Goal: Task Accomplishment & Management: Manage account settings

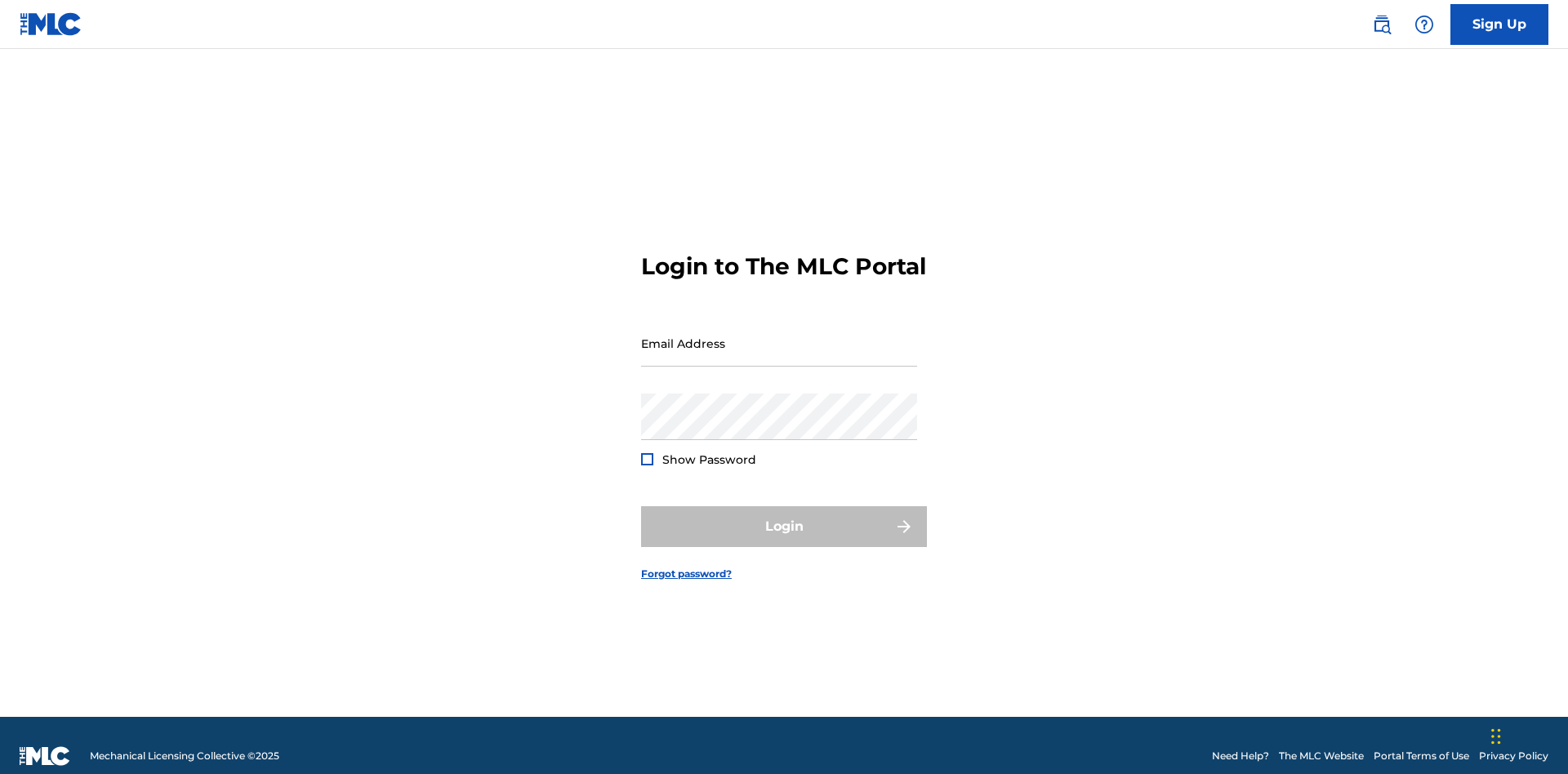
scroll to position [22, 0]
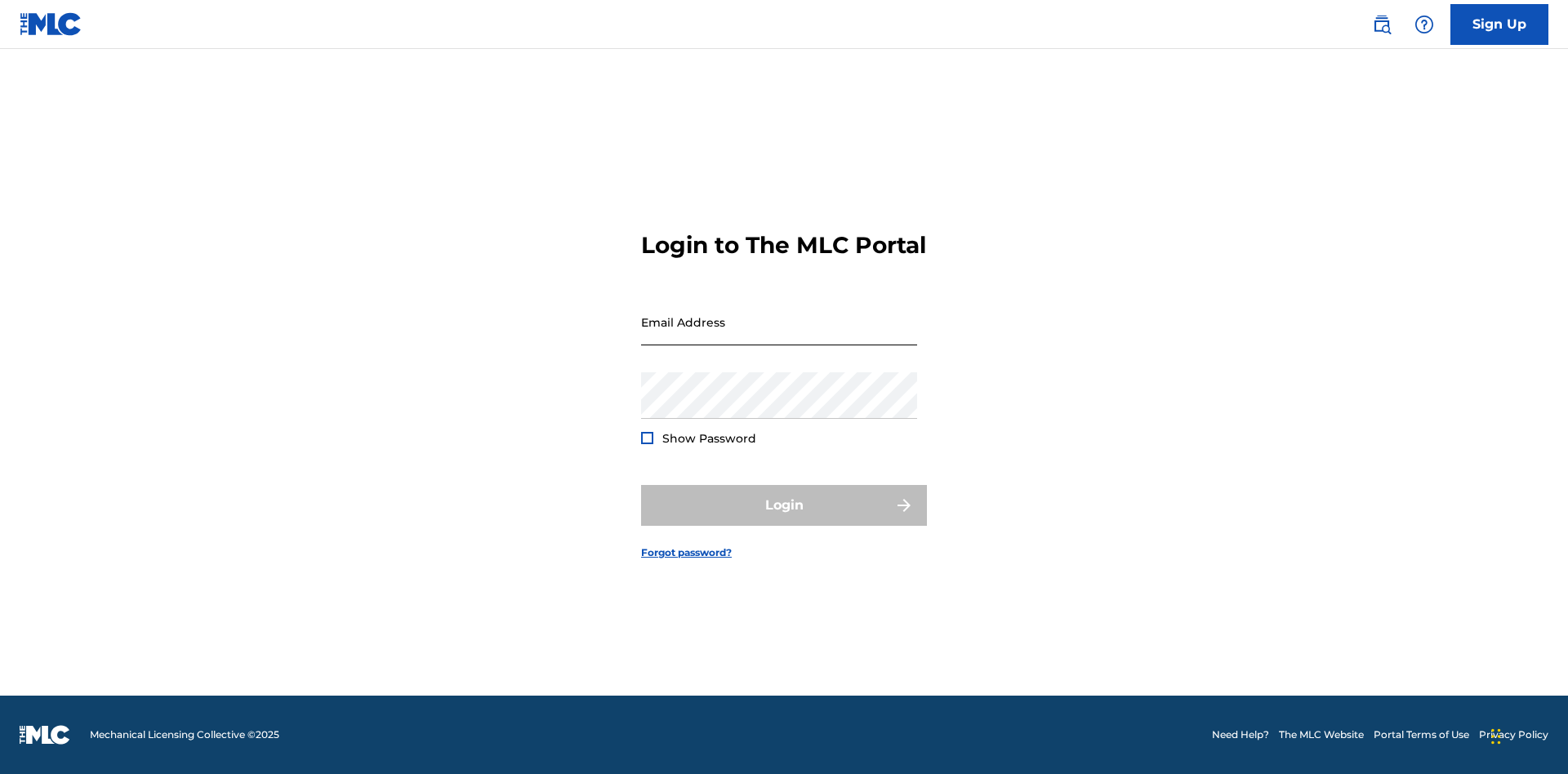
click at [779, 335] on input "Email Address" at bounding box center [779, 322] width 276 height 47
type input "Krystal.Ribble@themlc.com"
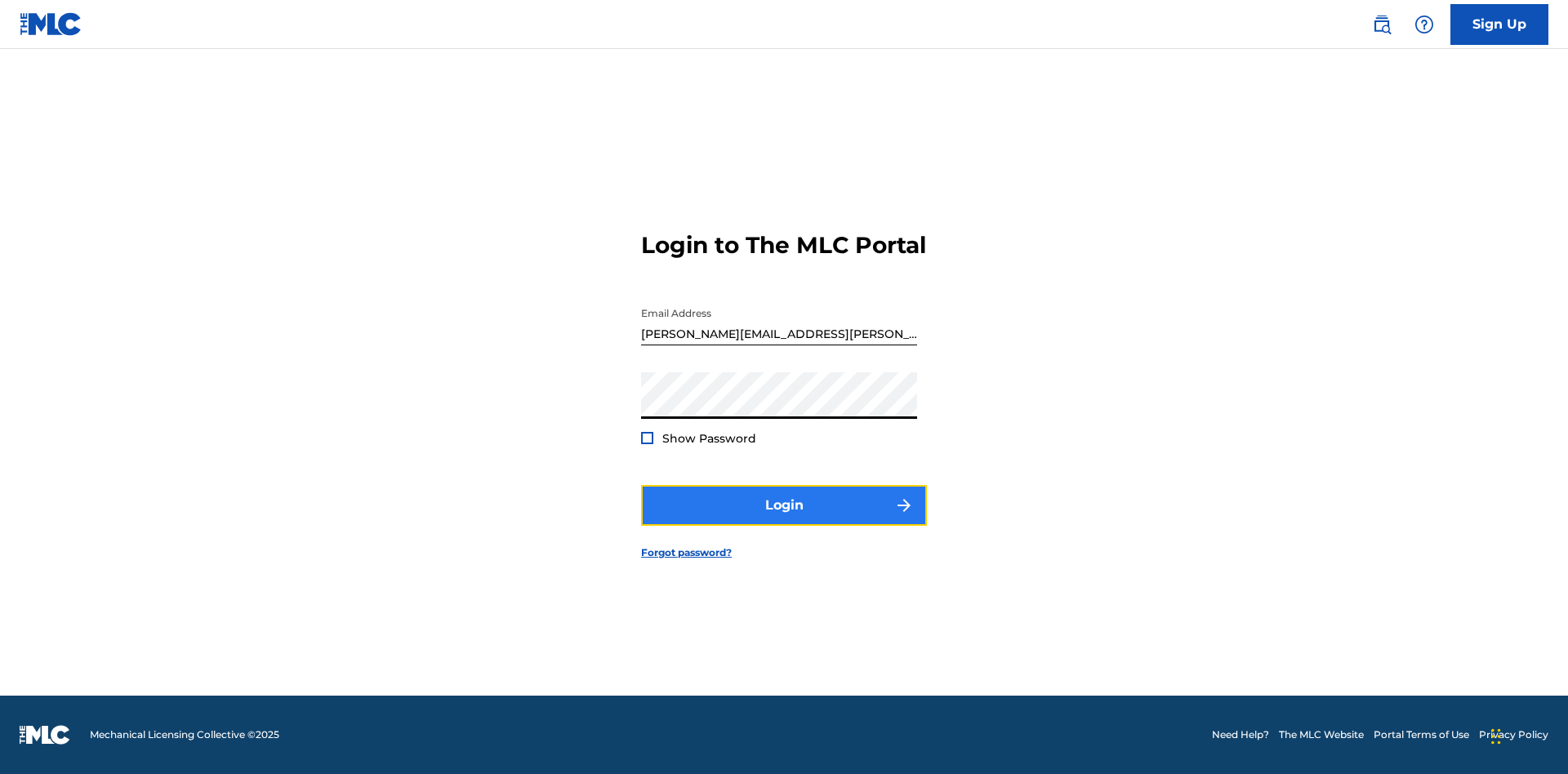
click at [784, 519] on button "Login" at bounding box center [784, 505] width 286 height 41
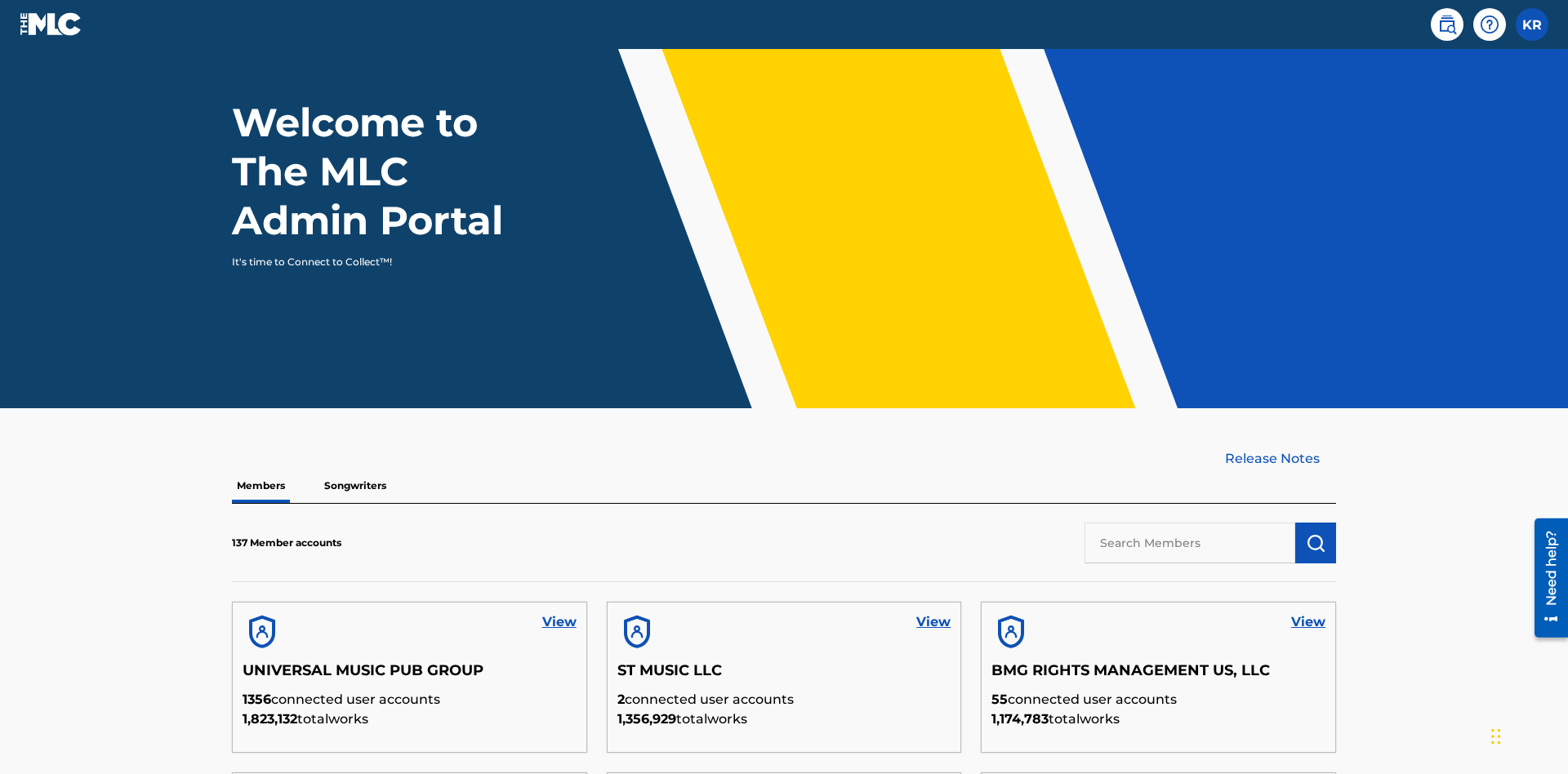
scroll to position [494, 0]
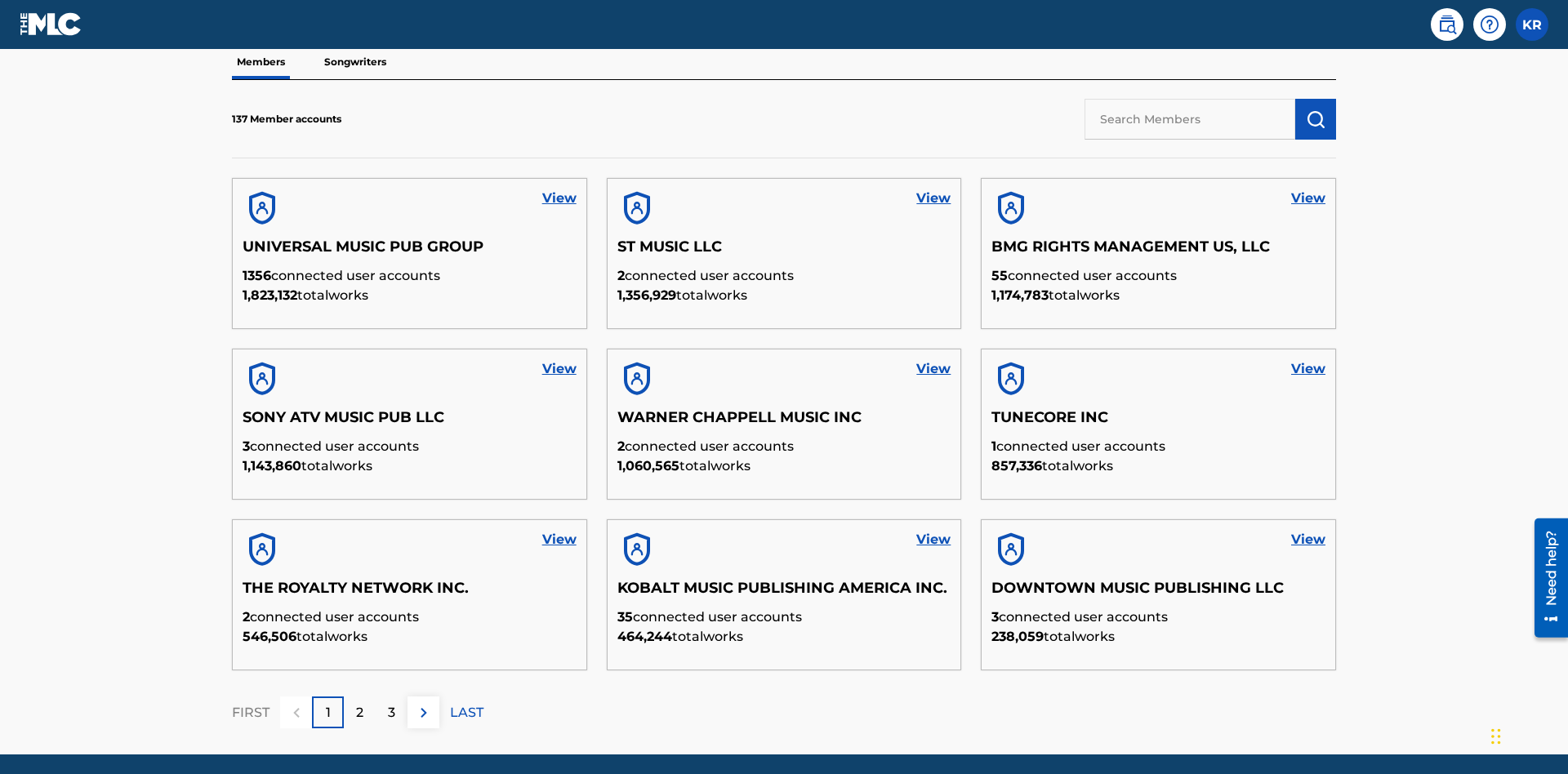
click at [1190, 118] on input "text" at bounding box center [1190, 119] width 210 height 41
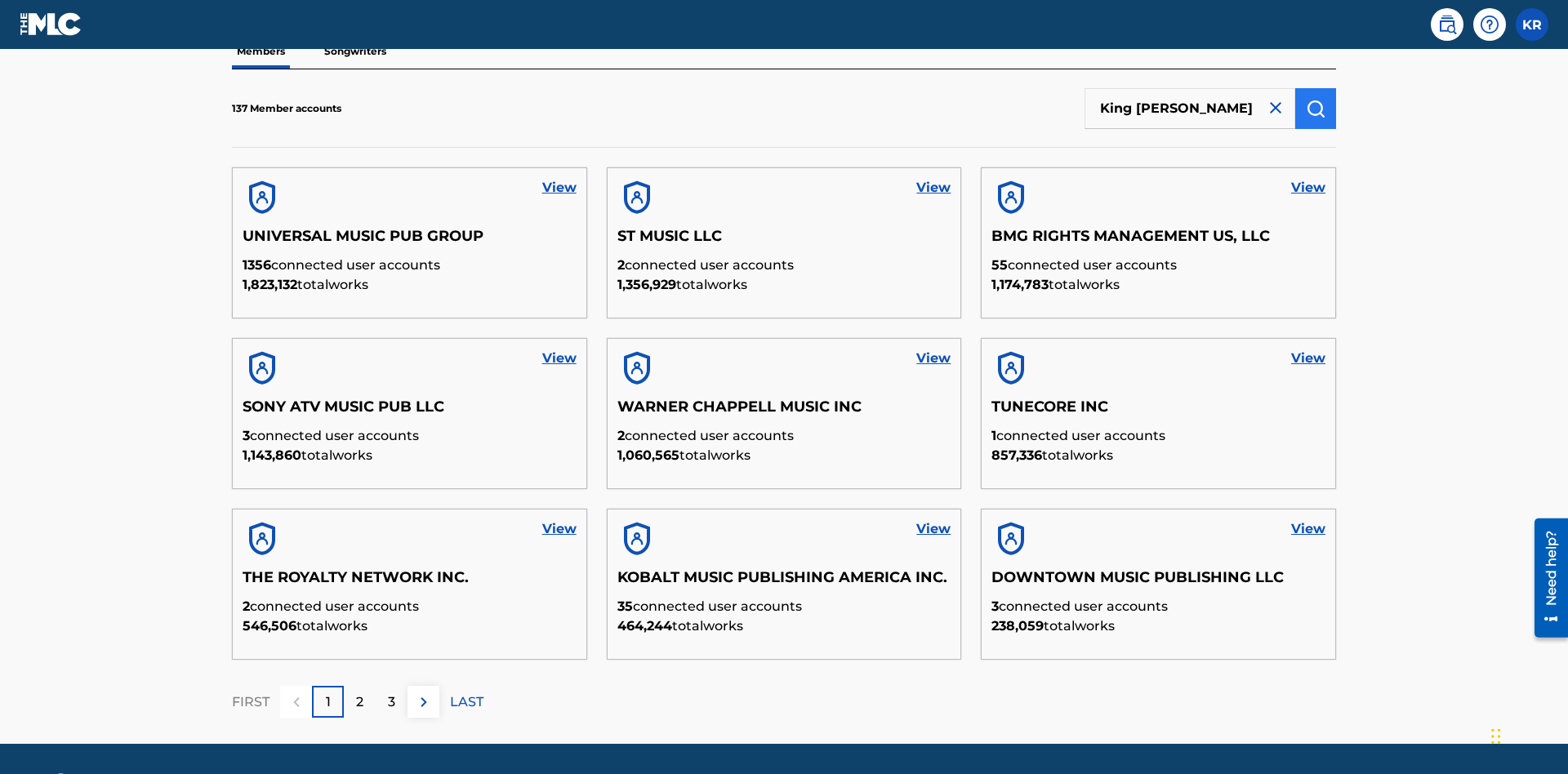
type input "King McTesterson"
click at [1315, 108] on img "submit" at bounding box center [1316, 109] width 20 height 20
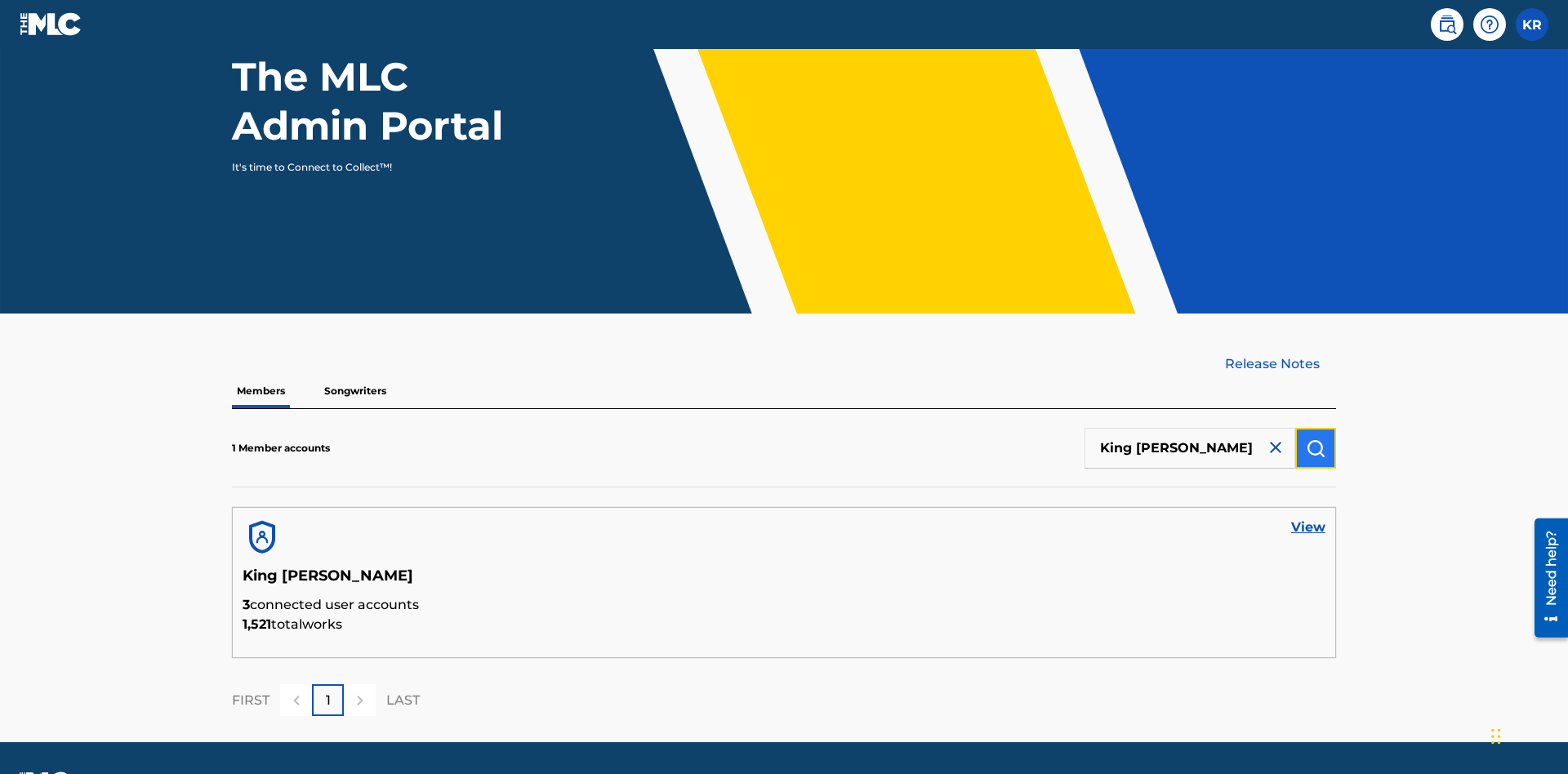
scroll to position [211, 0]
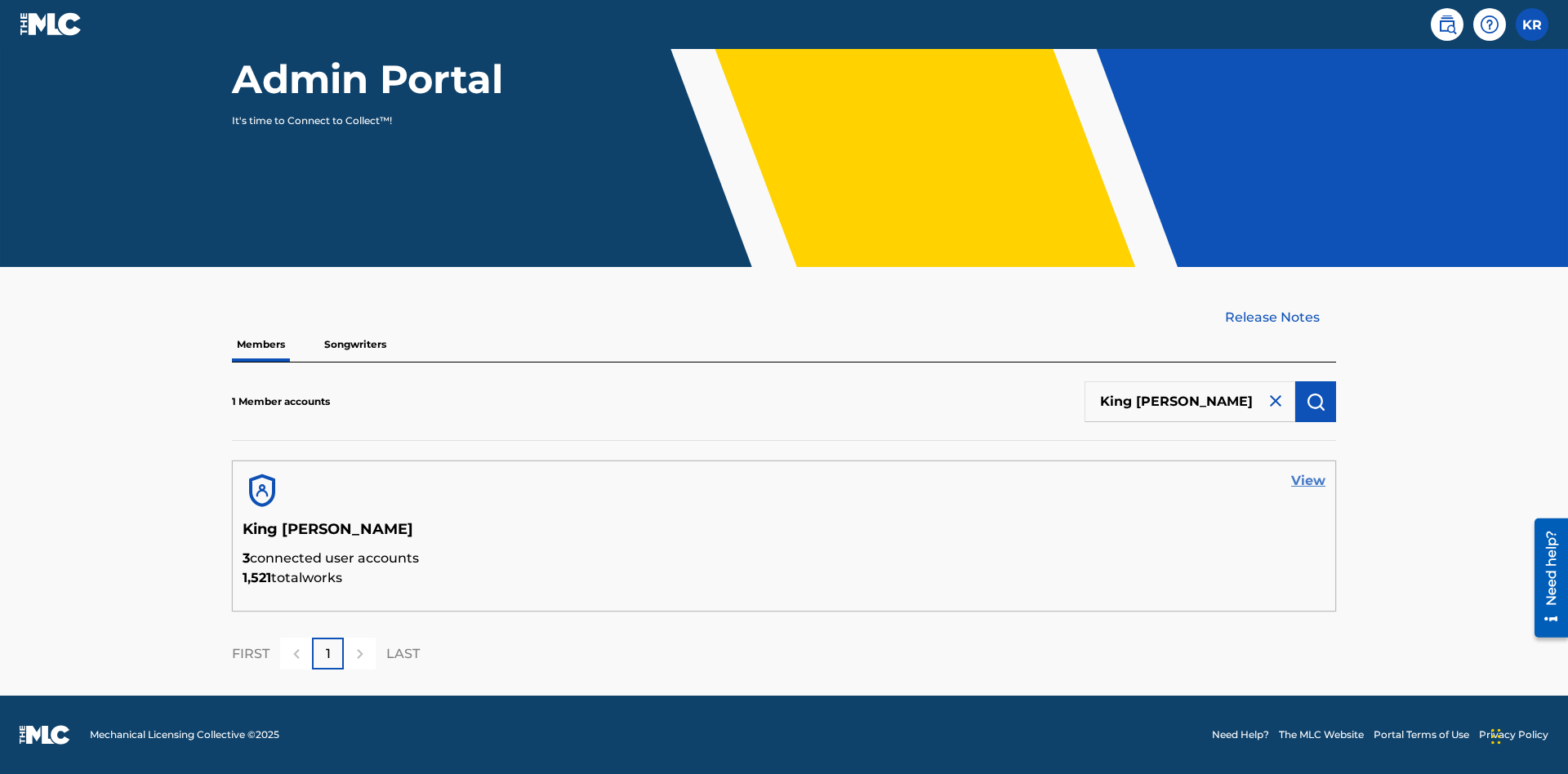
click at [1308, 481] on link "View" at bounding box center [1308, 481] width 34 height 20
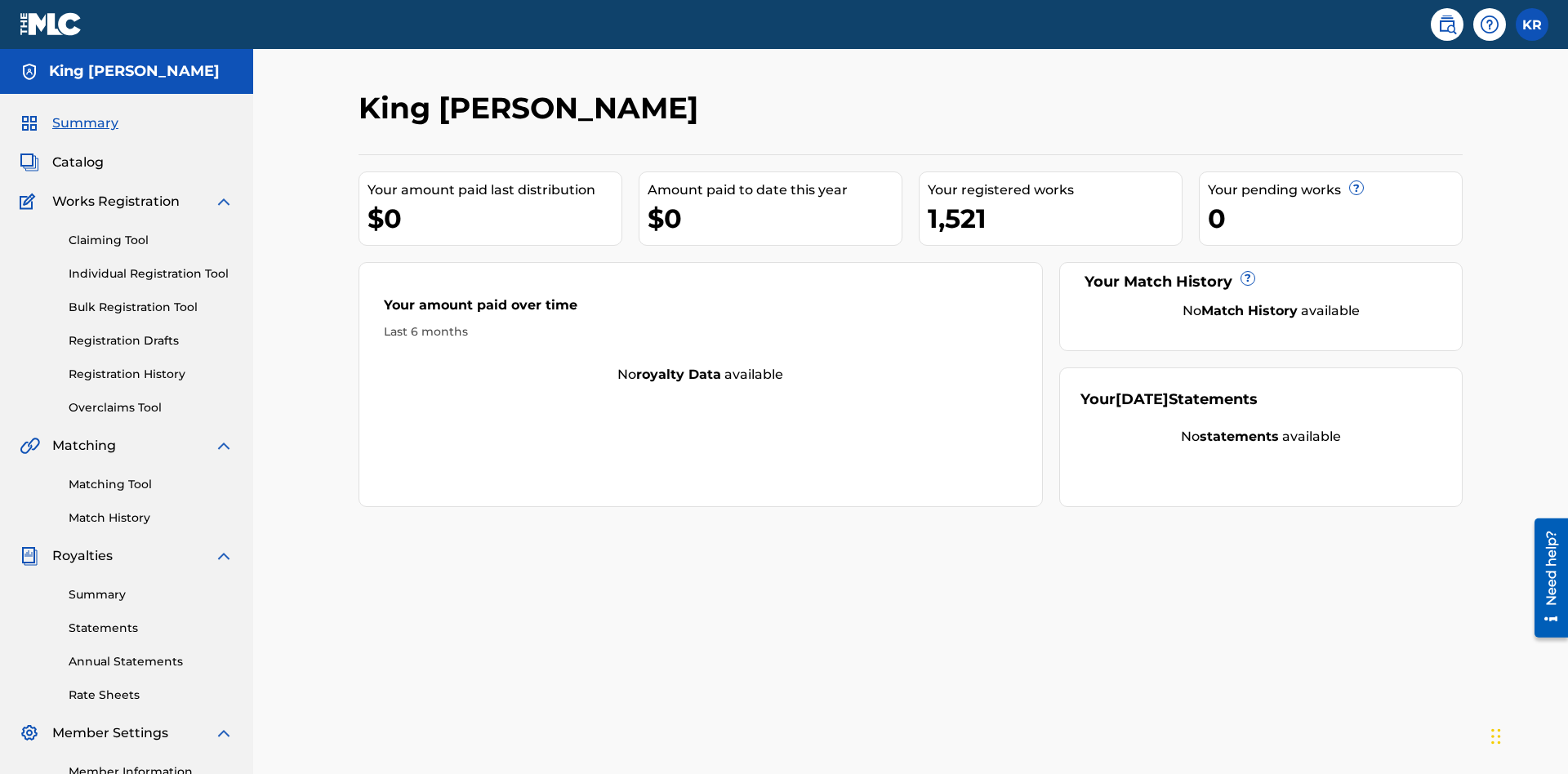
scroll to position [205, 0]
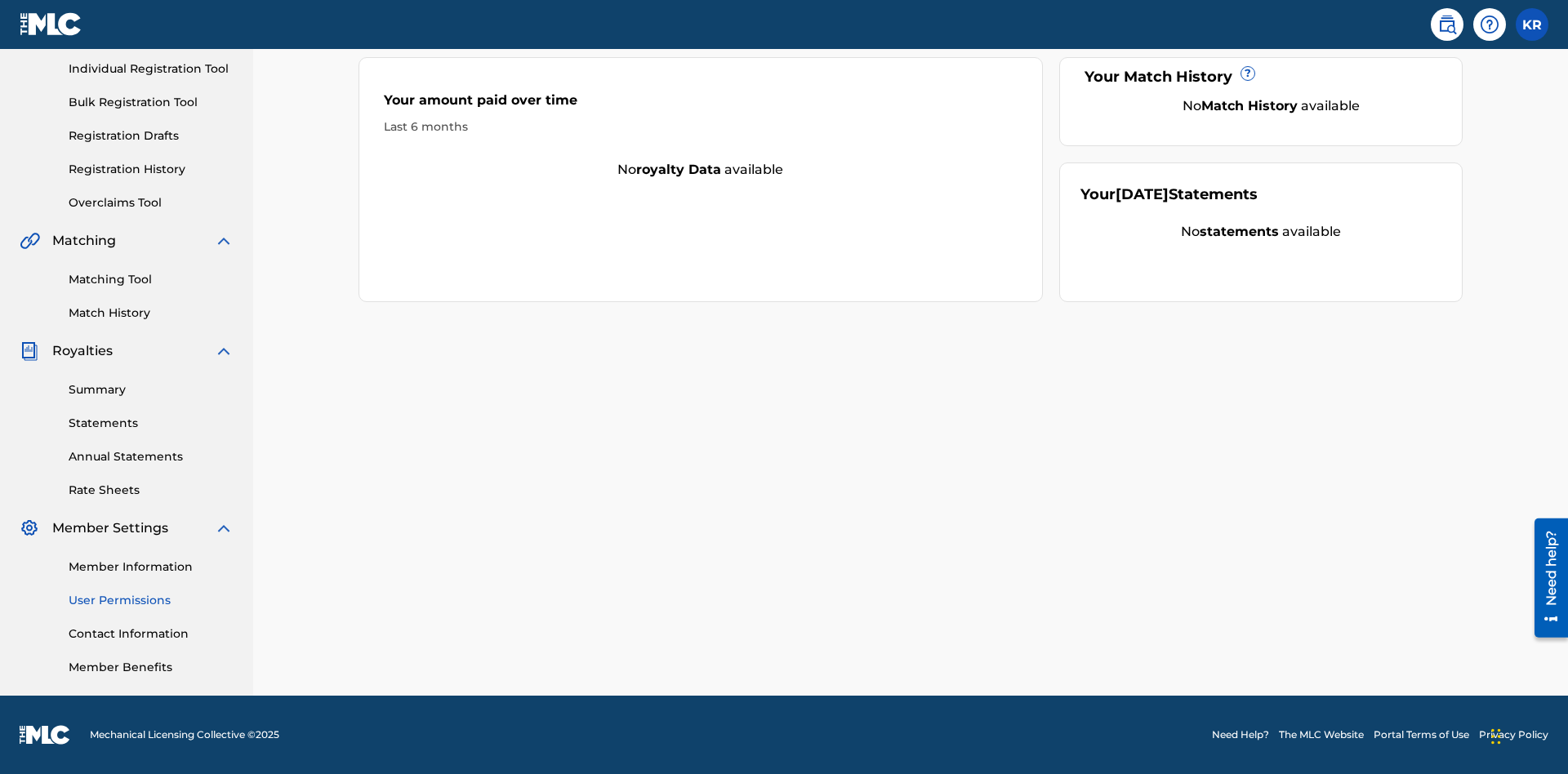
click at [151, 600] on link "User Permissions" at bounding box center [151, 600] width 165 height 17
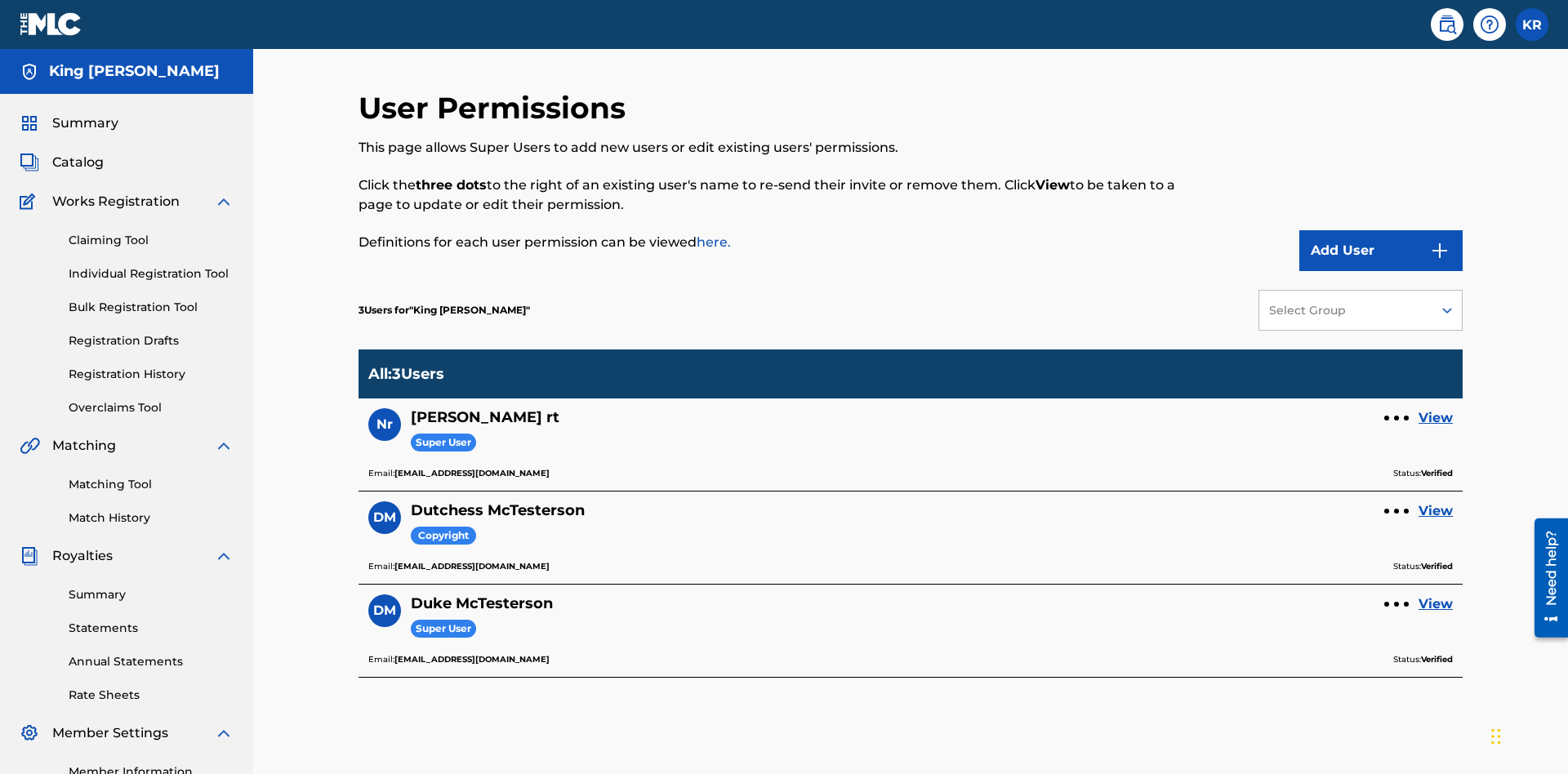
scroll to position [205, 0]
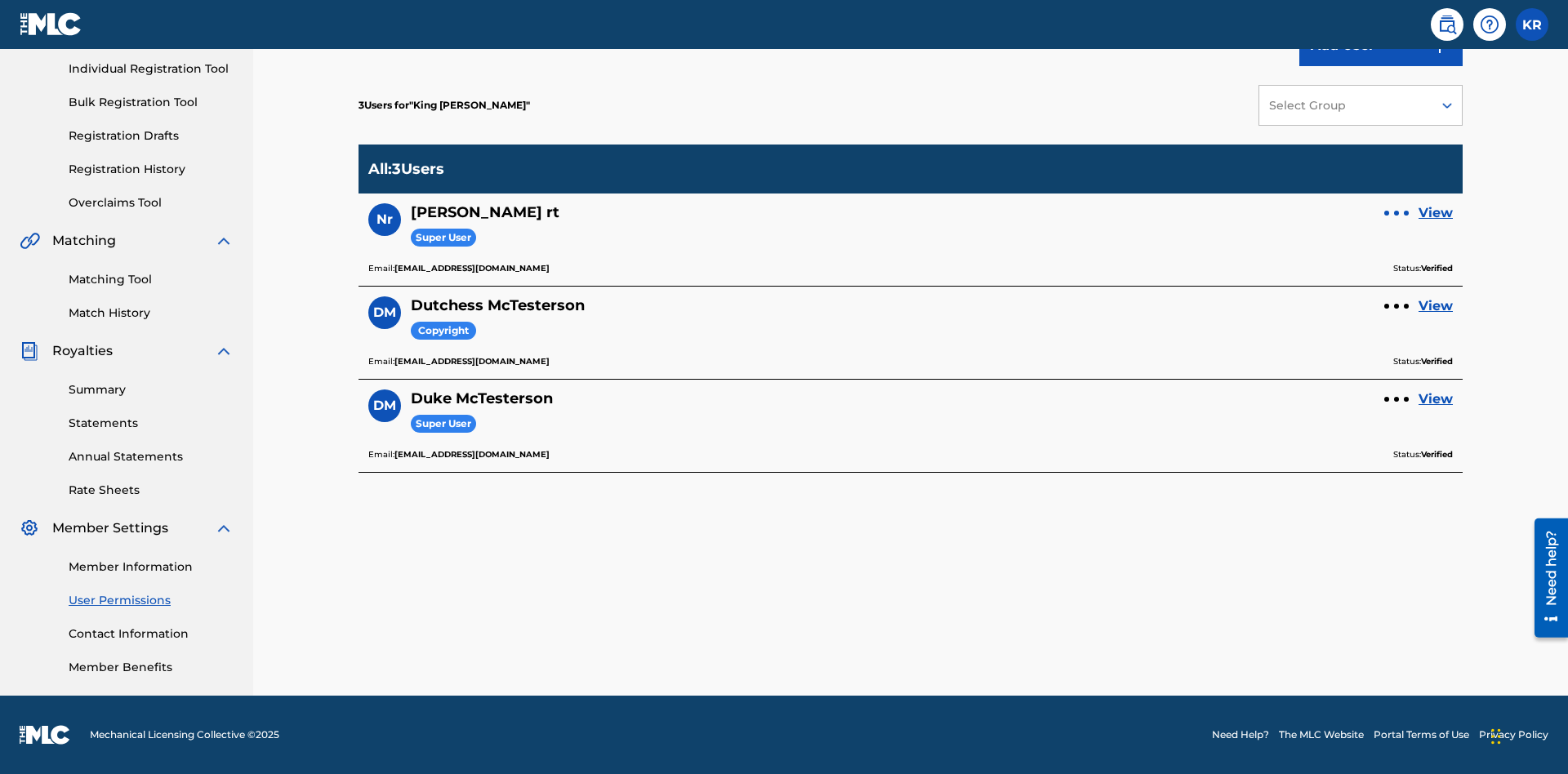
click at [1397, 213] on div at bounding box center [1397, 213] width 5 height 5
click at [1397, 180] on p "Remove User" at bounding box center [1396, 180] width 139 height 39
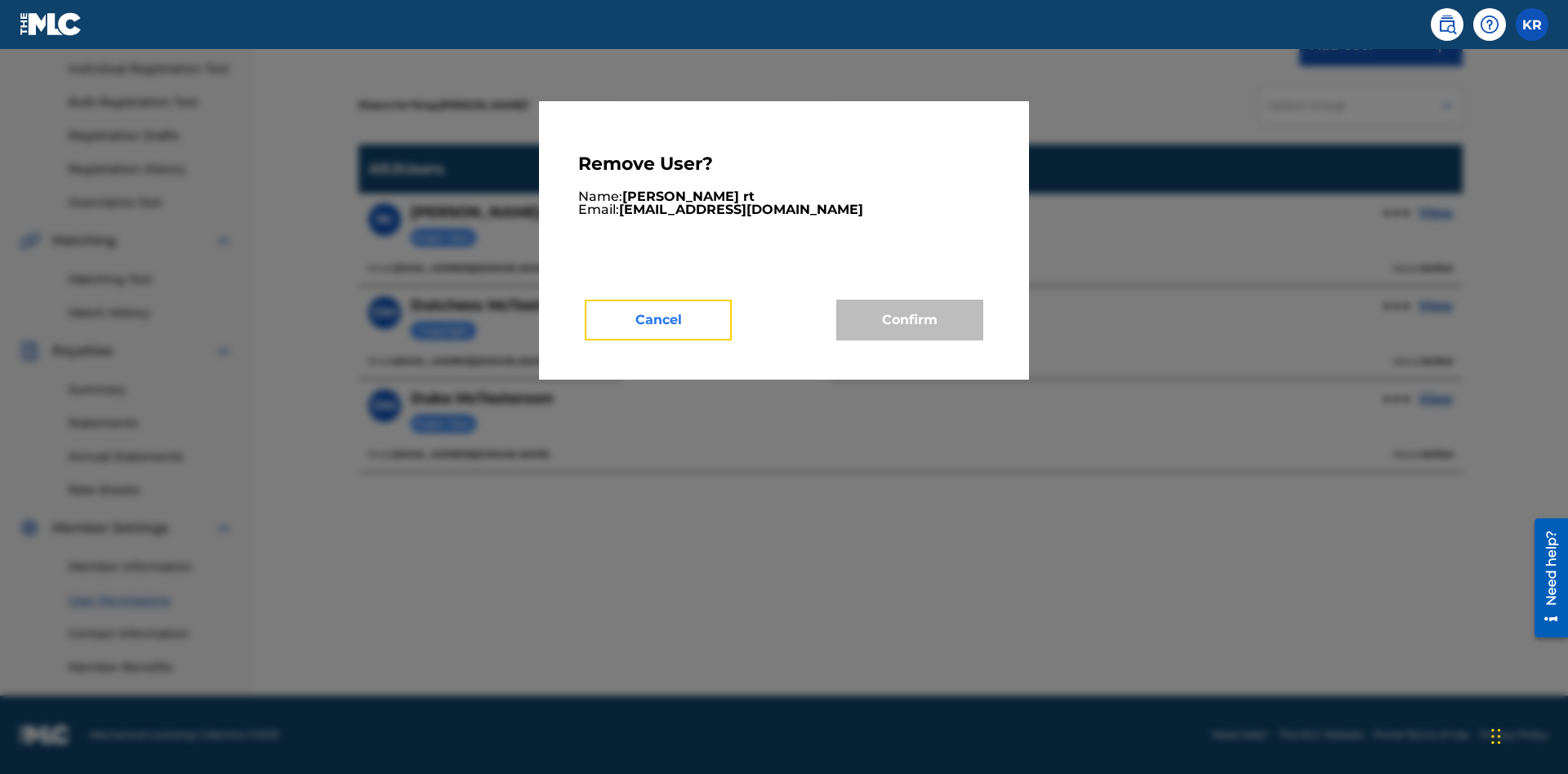
click at [658, 319] on button "Cancel" at bounding box center [658, 319] width 147 height 41
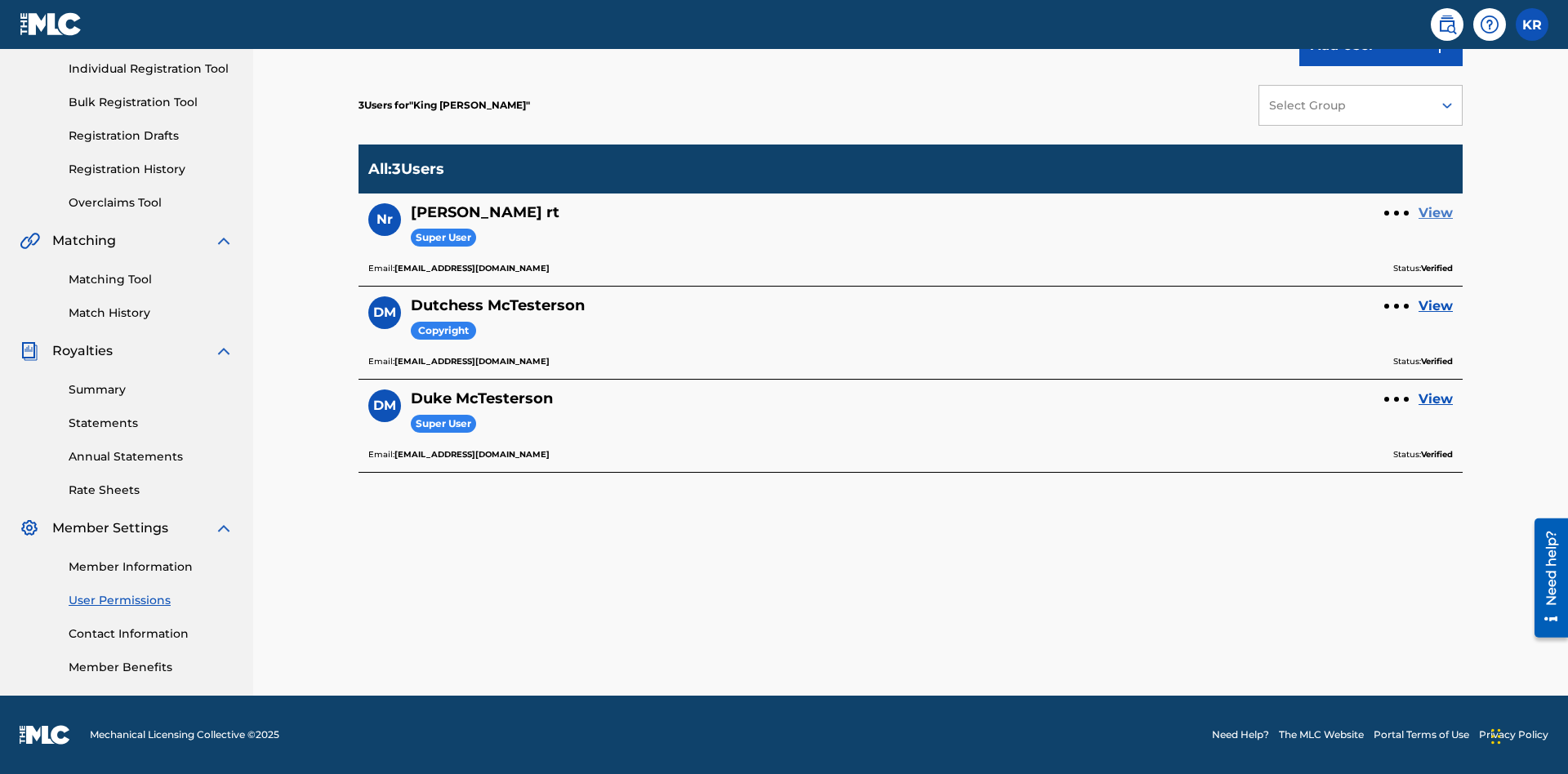
click at [1436, 213] on link "View" at bounding box center [1435, 213] width 34 height 20
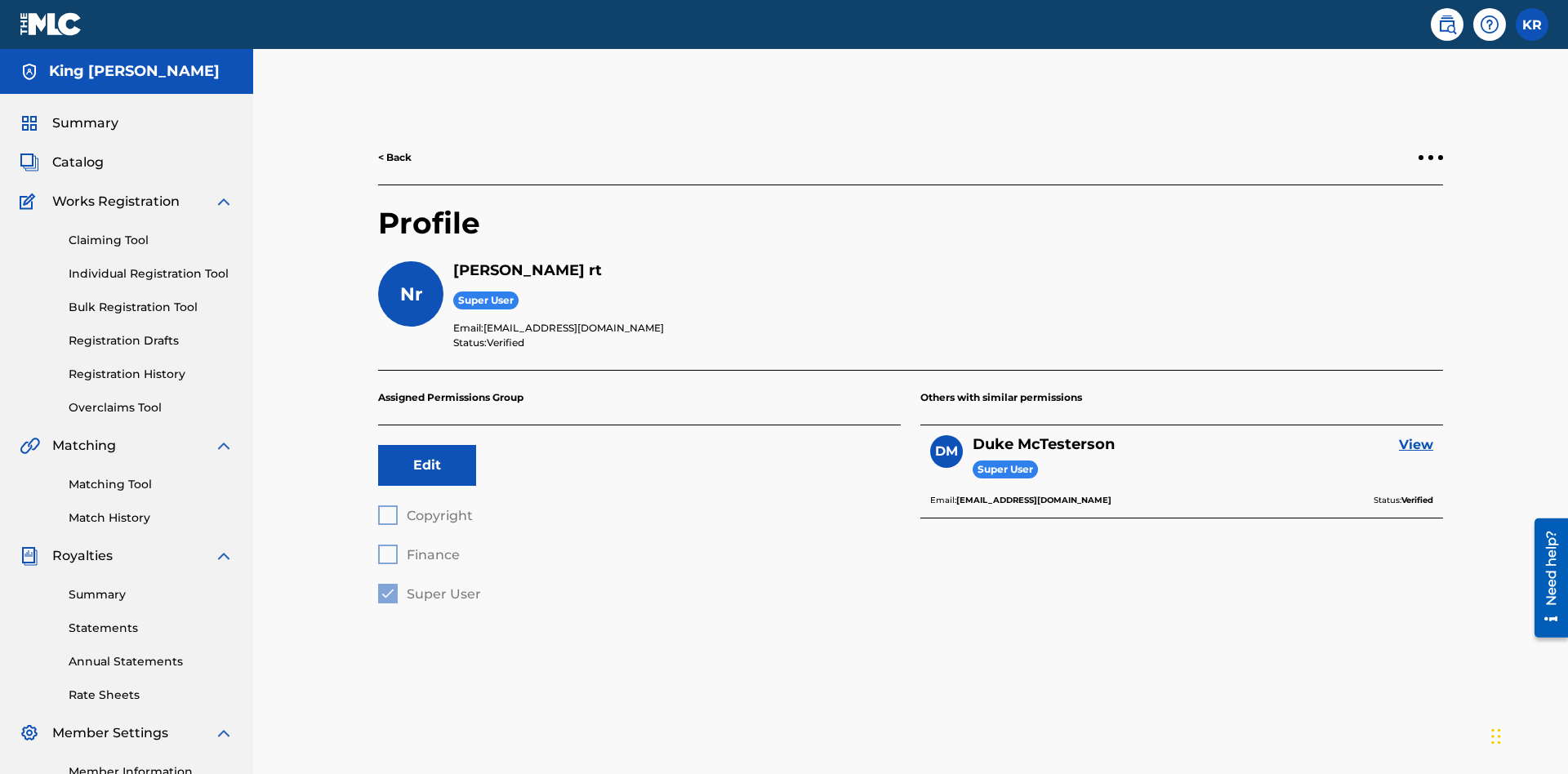
scroll to position [57, 0]
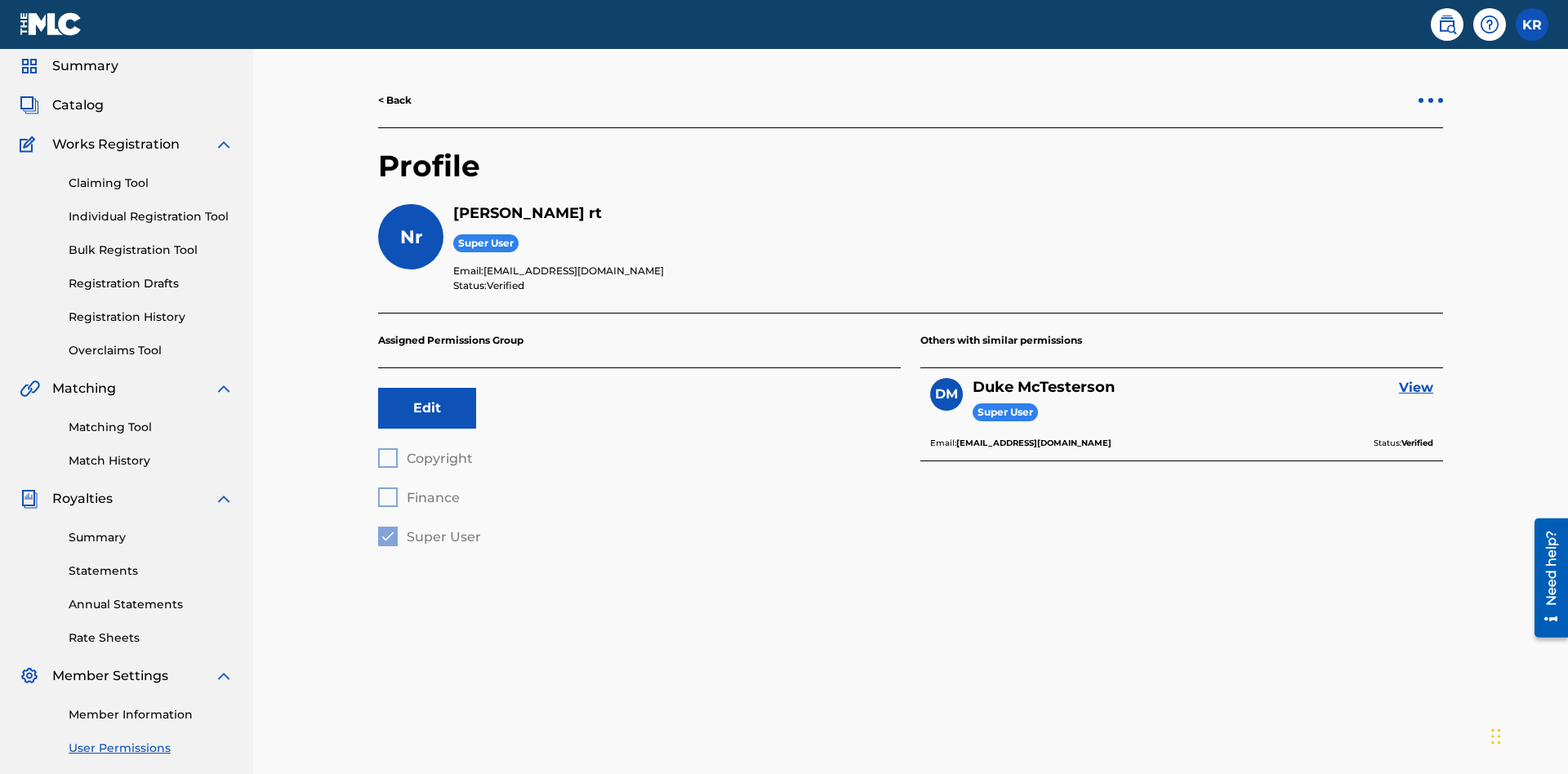
click at [1431, 101] on div at bounding box center [1431, 101] width 5 height 5
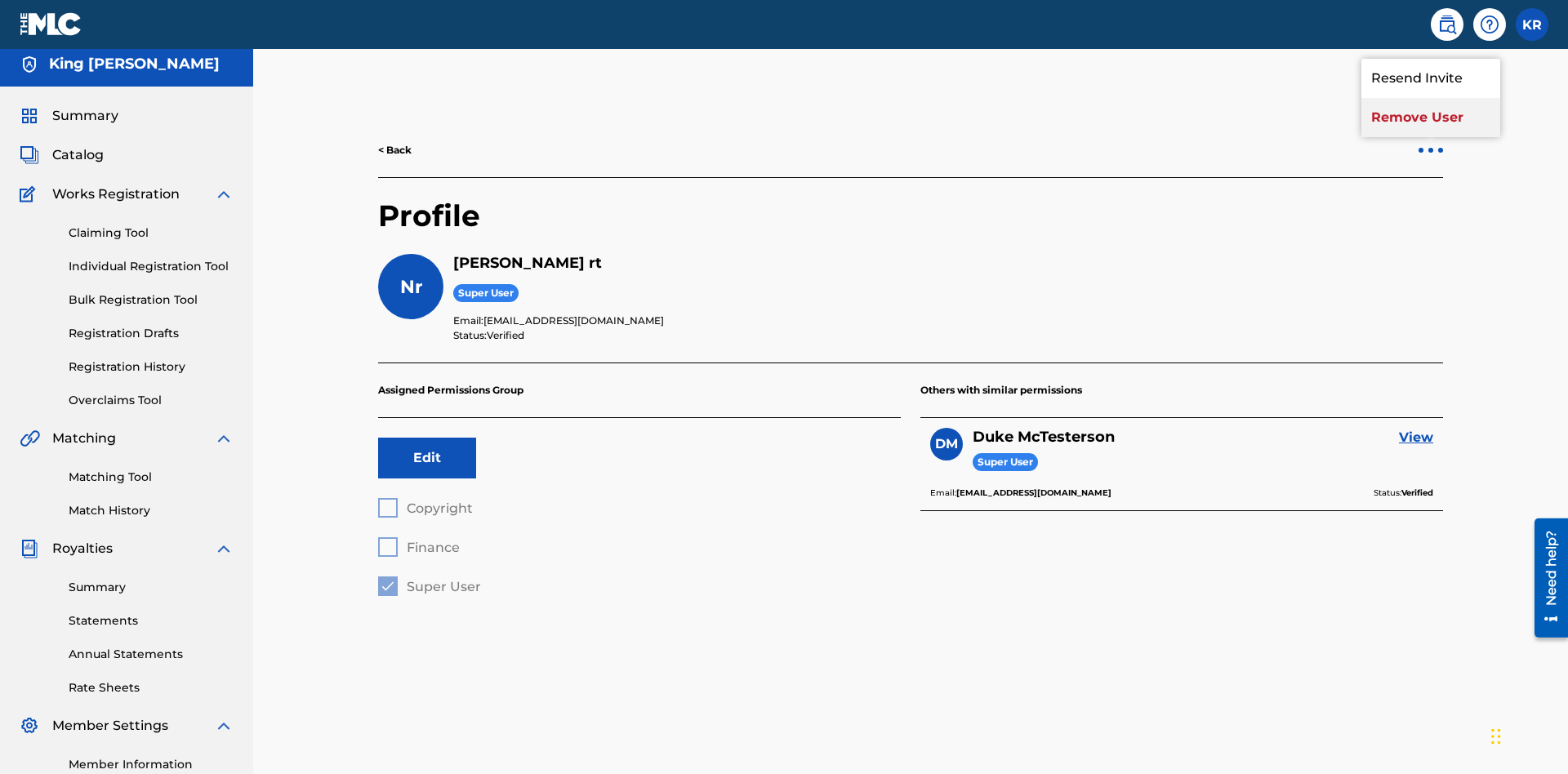
click at [1431, 117] on p "Remove User" at bounding box center [1430, 117] width 139 height 39
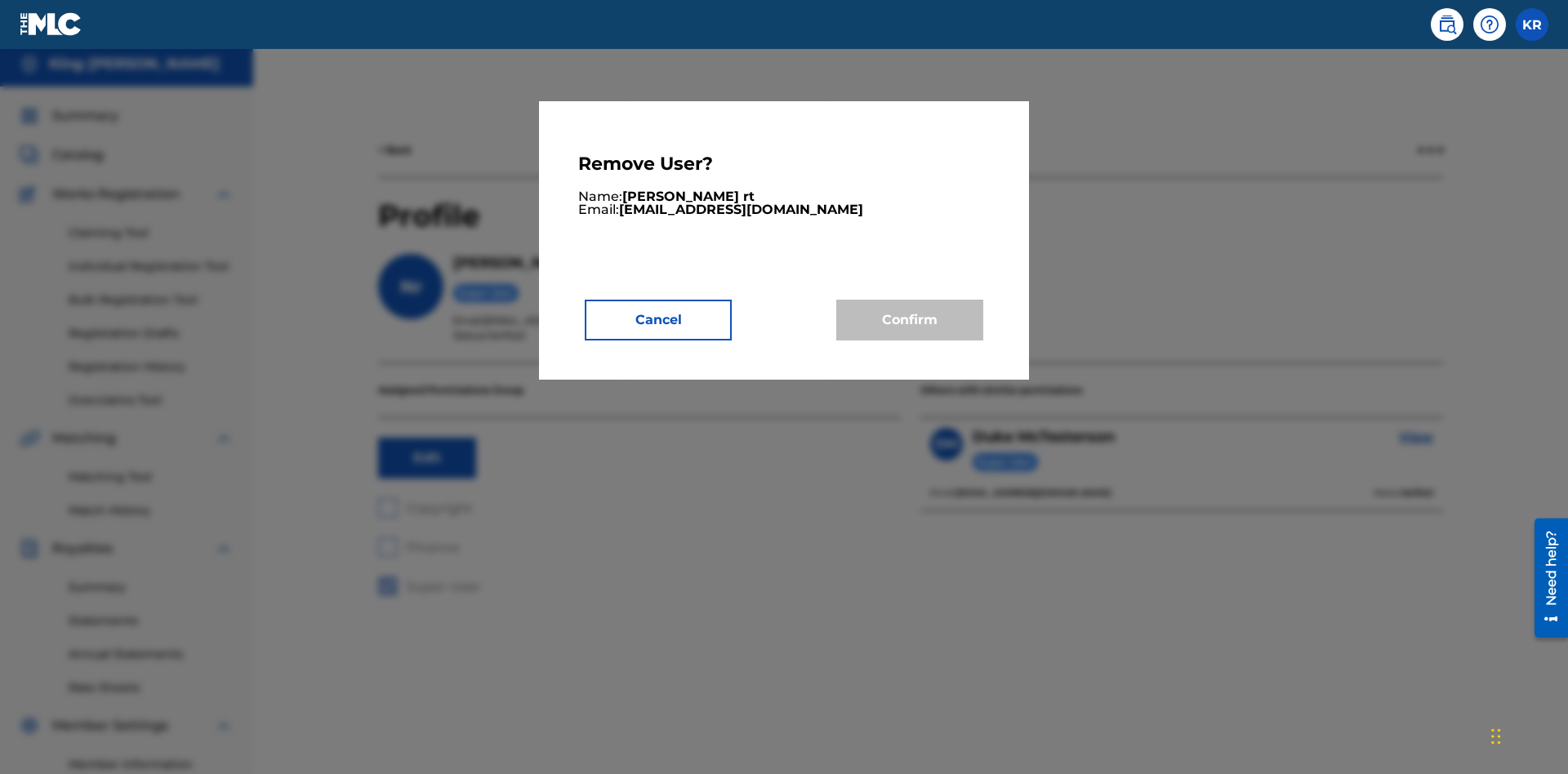
scroll to position [205, 0]
